Goal: Transaction & Acquisition: Purchase product/service

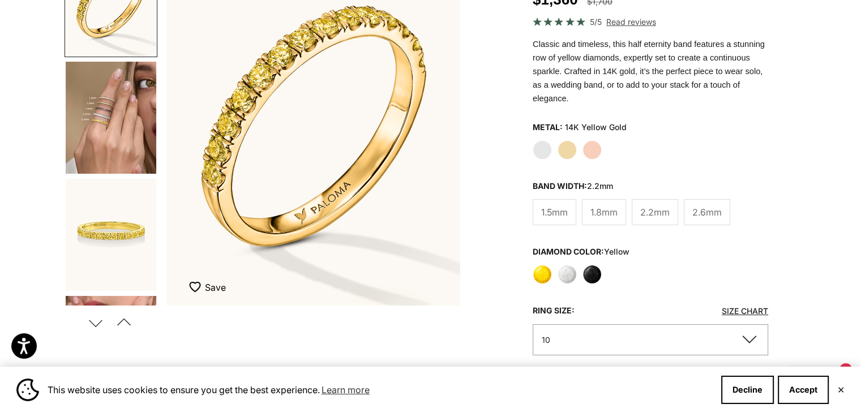
scroll to position [170, 0]
click at [131, 130] on img "Go to item 4" at bounding box center [111, 118] width 91 height 112
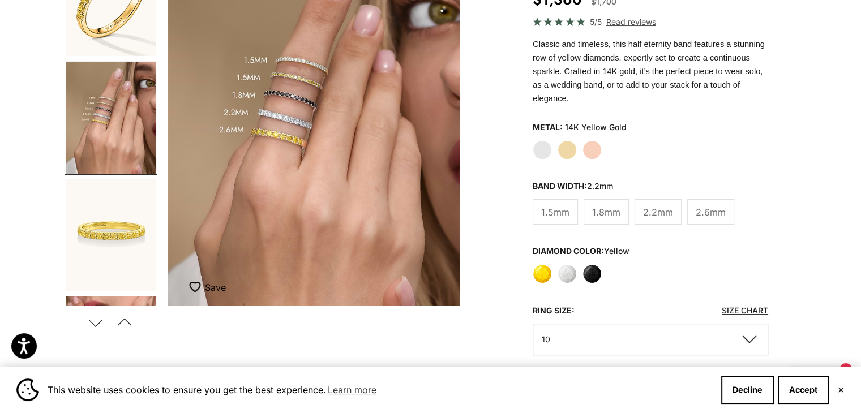
scroll to position [0, 307]
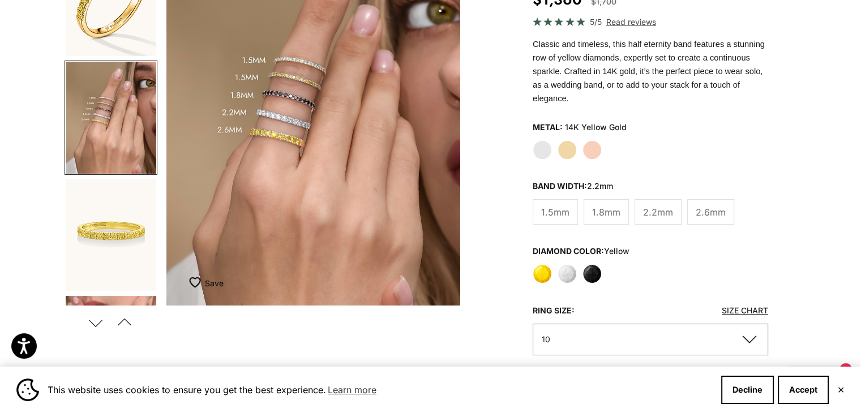
click at [109, 251] on img "Go to item 5" at bounding box center [111, 235] width 91 height 112
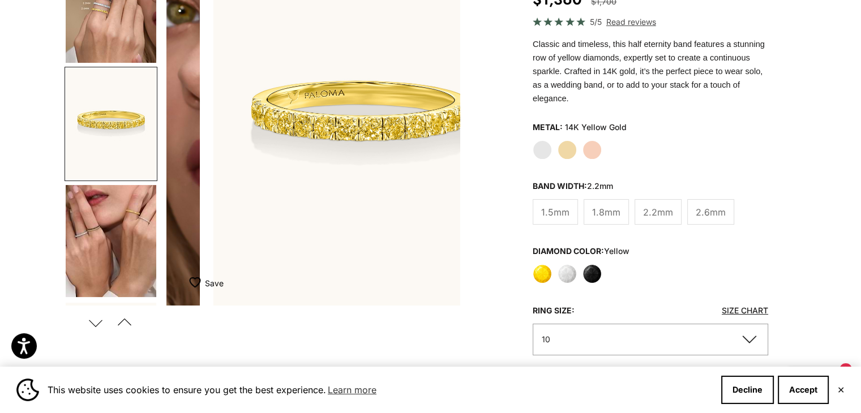
scroll to position [0, 614]
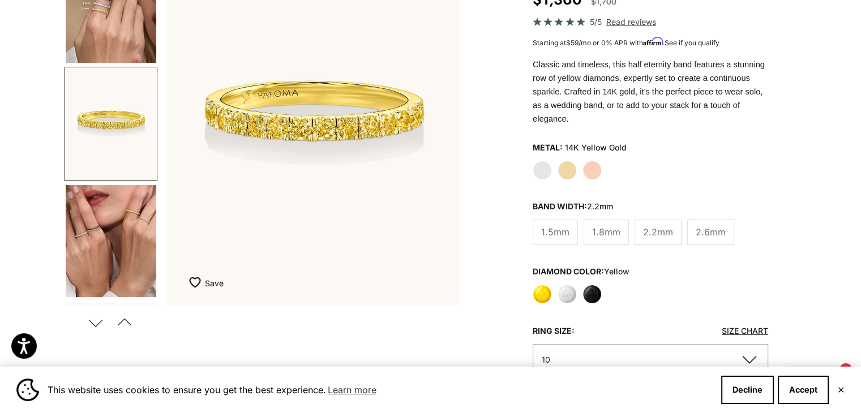
click at [127, 245] on img "Go to item 8" at bounding box center [111, 241] width 91 height 112
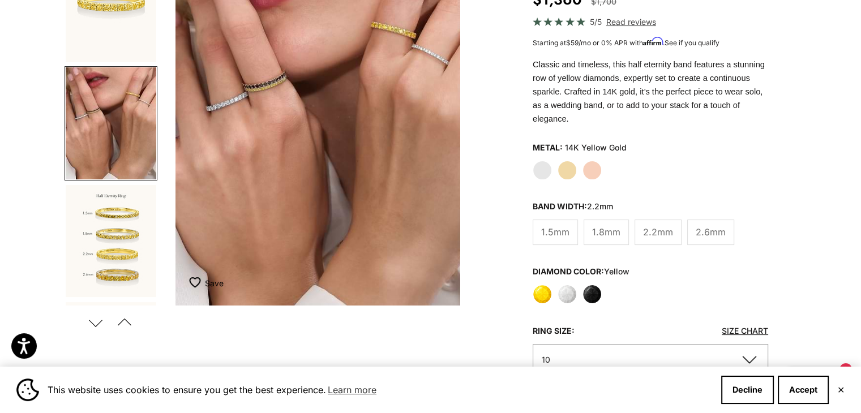
scroll to position [0, 921]
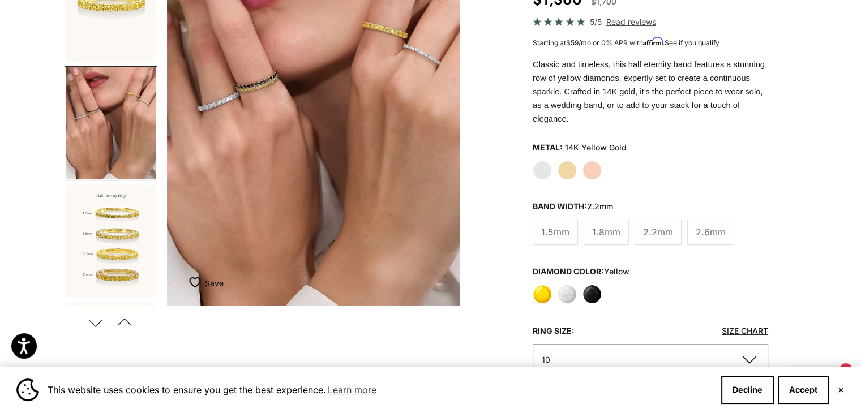
click at [132, 239] on img "Go to item 9" at bounding box center [111, 241] width 91 height 112
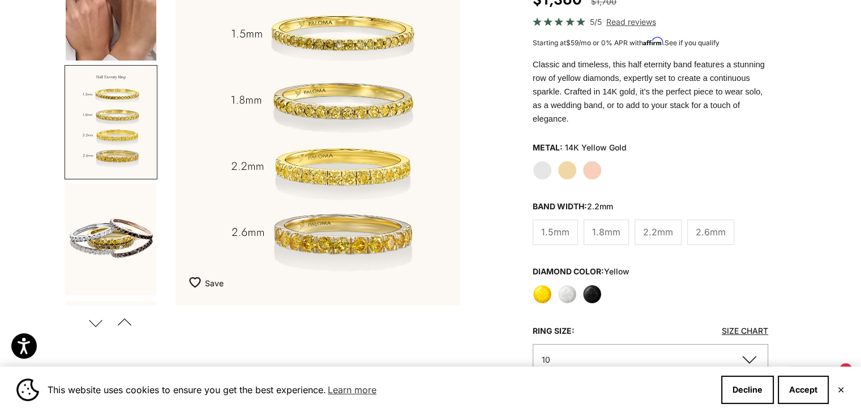
scroll to position [0, 1229]
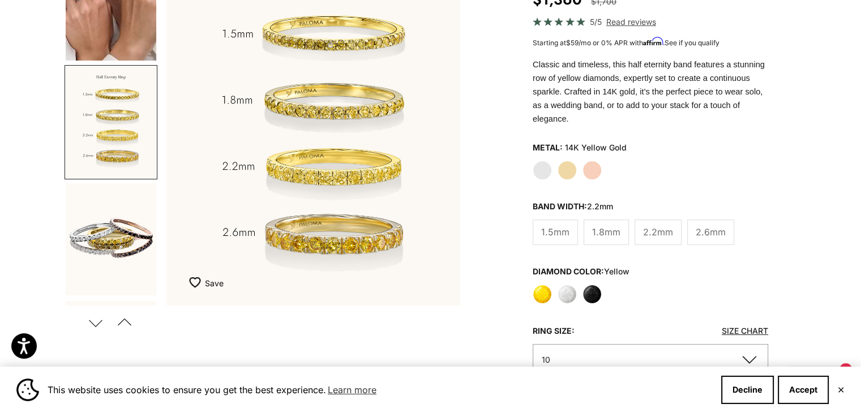
click at [111, 234] on img "Go to item 10" at bounding box center [111, 239] width 91 height 112
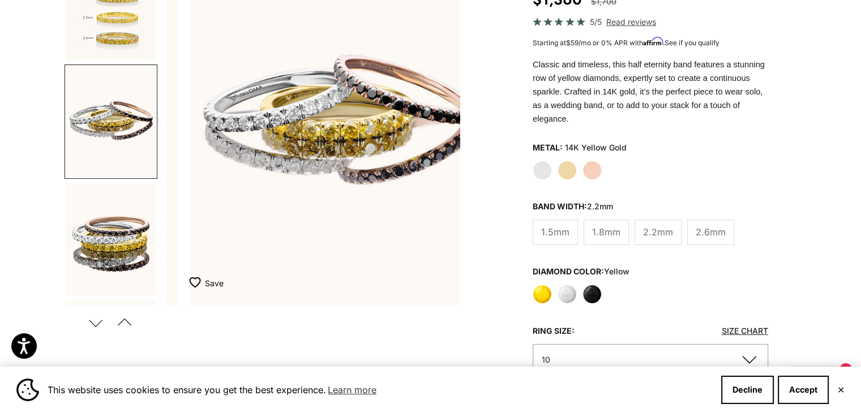
scroll to position [0, 1536]
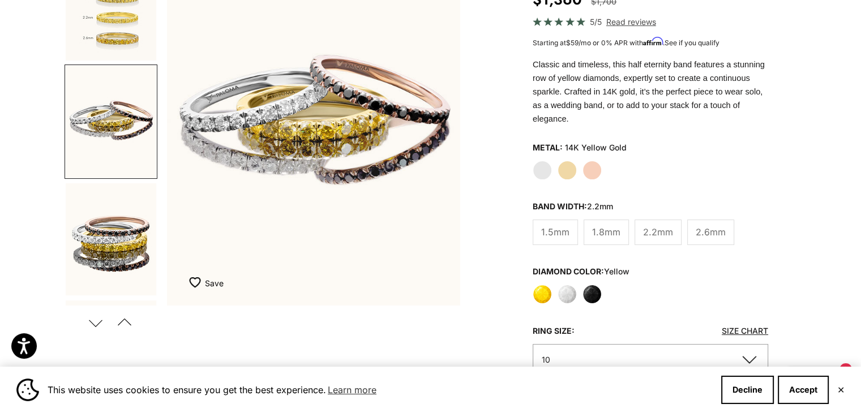
click at [95, 245] on img "Go to item 11" at bounding box center [111, 239] width 91 height 112
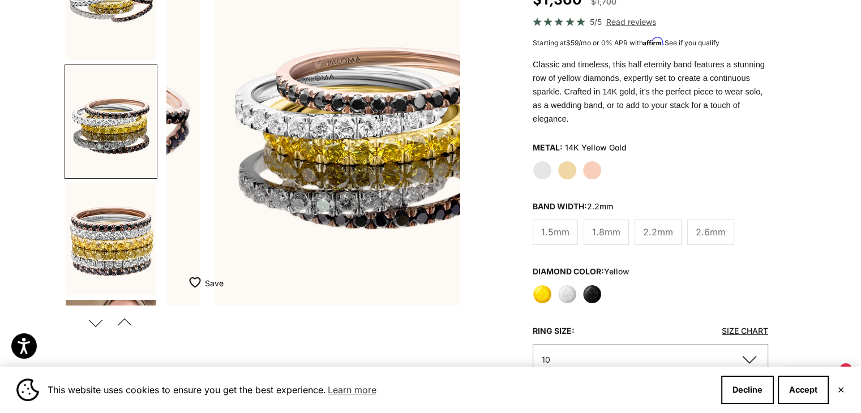
scroll to position [0, 0]
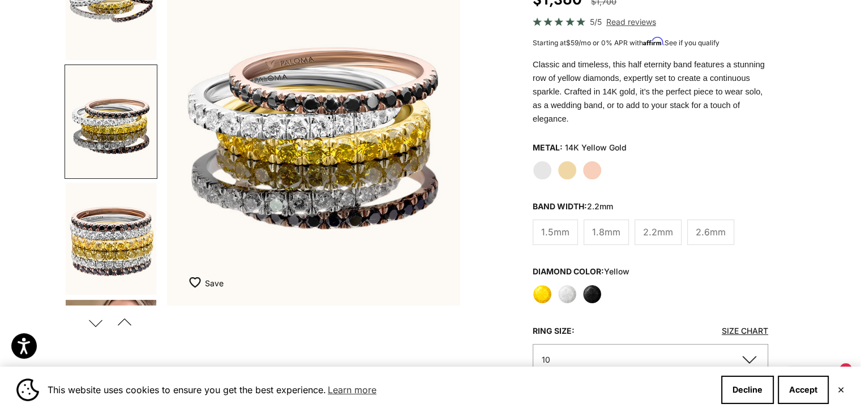
click at [130, 226] on img "Go to item 12" at bounding box center [111, 239] width 91 height 112
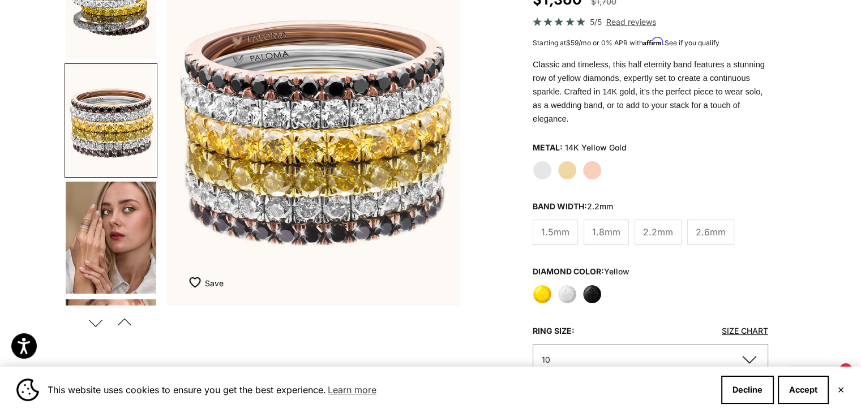
click at [103, 254] on img "Go to item 13" at bounding box center [111, 238] width 91 height 112
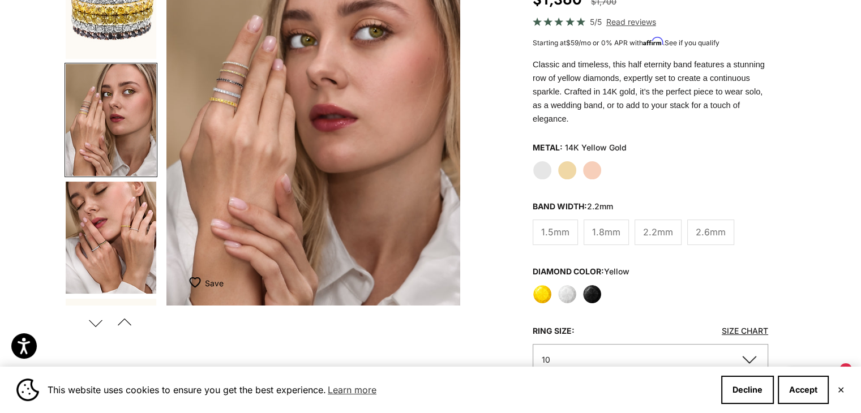
click at [97, 222] on img "Go to item 14" at bounding box center [111, 238] width 91 height 112
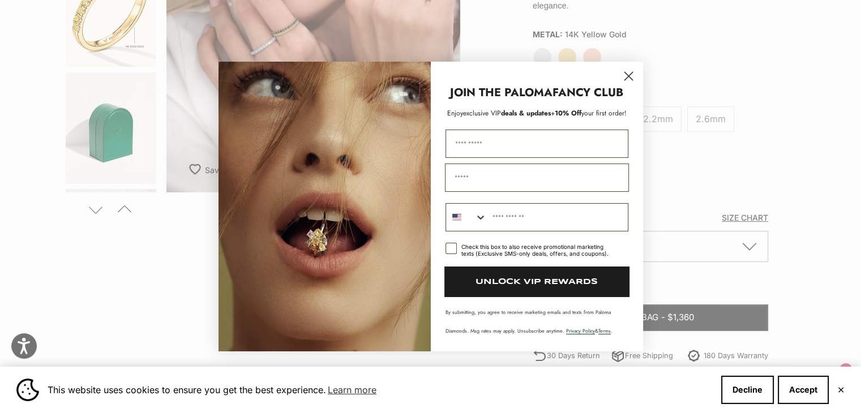
drag, startPoint x: 630, startPoint y: 76, endPoint x: 574, endPoint y: 85, distance: 57.2
click at [630, 76] on circle "Close dialog" at bounding box center [628, 76] width 19 height 19
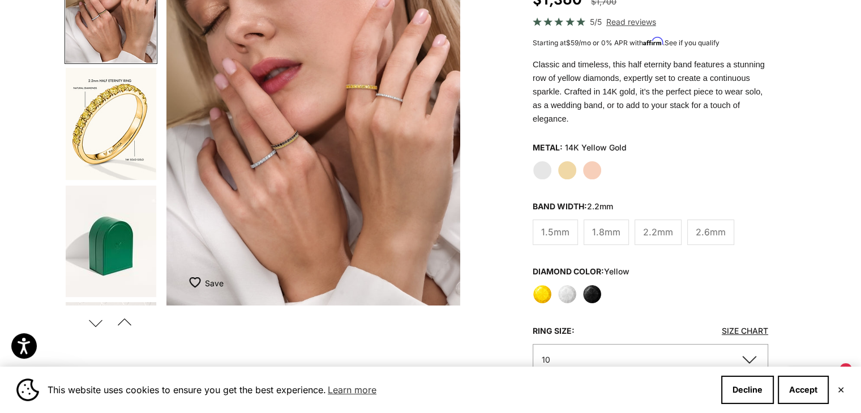
click at [96, 114] on img "Go to item 15" at bounding box center [111, 124] width 91 height 112
